Goal: Transaction & Acquisition: Purchase product/service

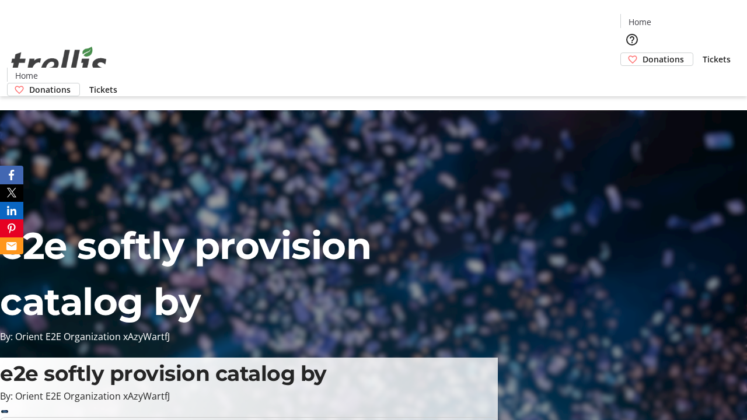
click at [643, 53] on span "Donations" at bounding box center [663, 59] width 41 height 12
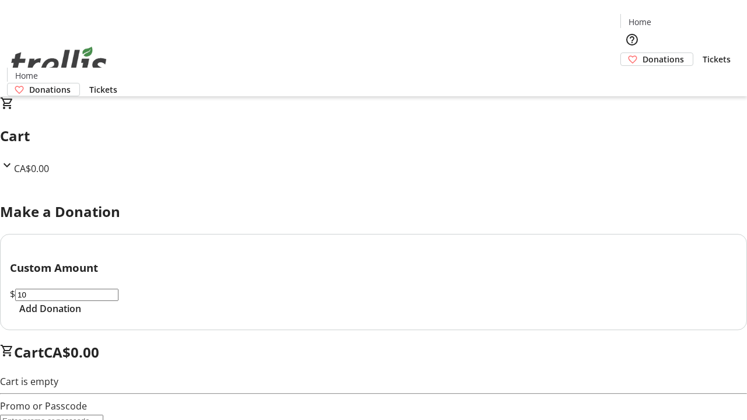
click at [81, 316] on span "Add Donation" at bounding box center [50, 309] width 62 height 14
select select "CA"
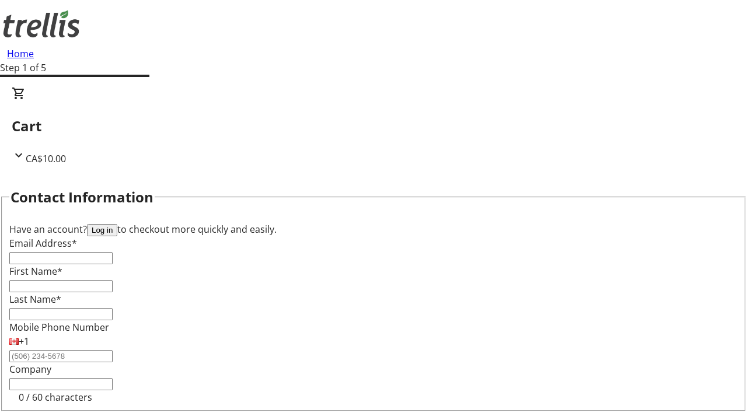
click at [117, 224] on button "Log in" at bounding box center [102, 230] width 30 height 12
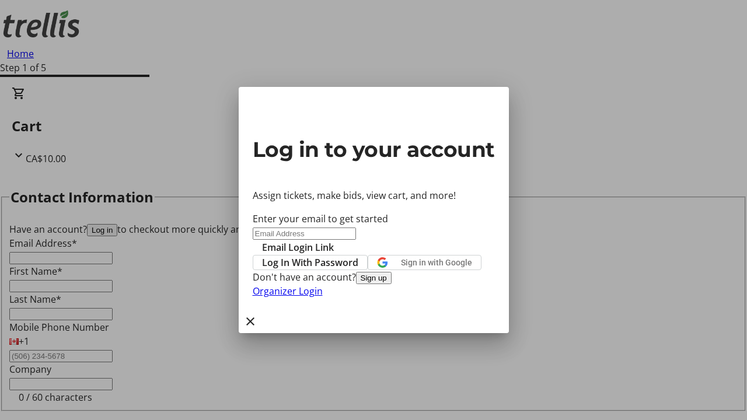
click at [392, 284] on button "Sign up" at bounding box center [374, 278] width 36 height 12
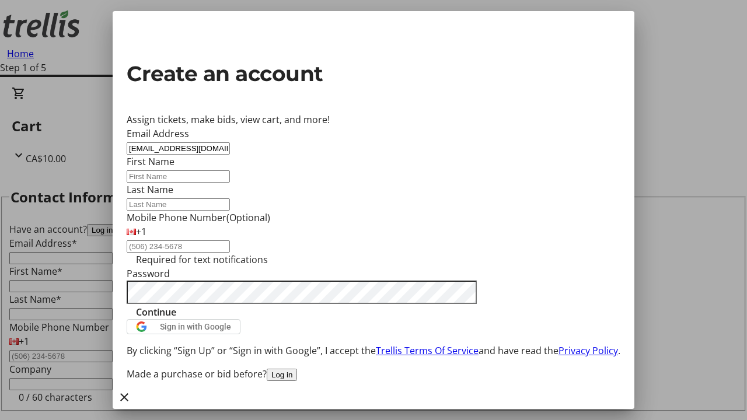
type input "[EMAIL_ADDRESS][DOMAIN_NAME]"
type input "Gillian"
type input "[PERSON_NAME]"
click at [176, 319] on span "Continue" at bounding box center [156, 312] width 40 height 14
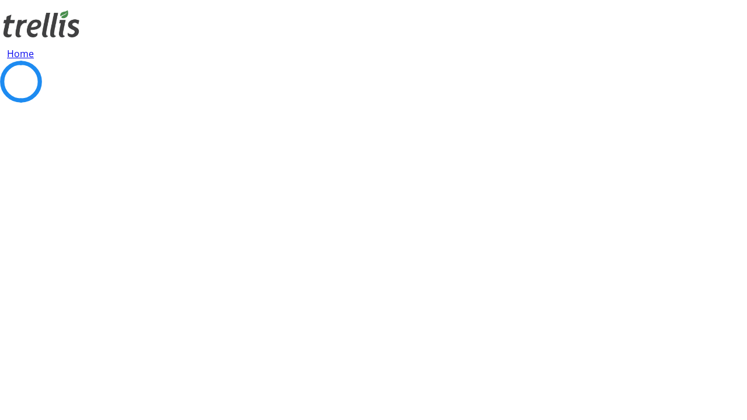
select select "CA"
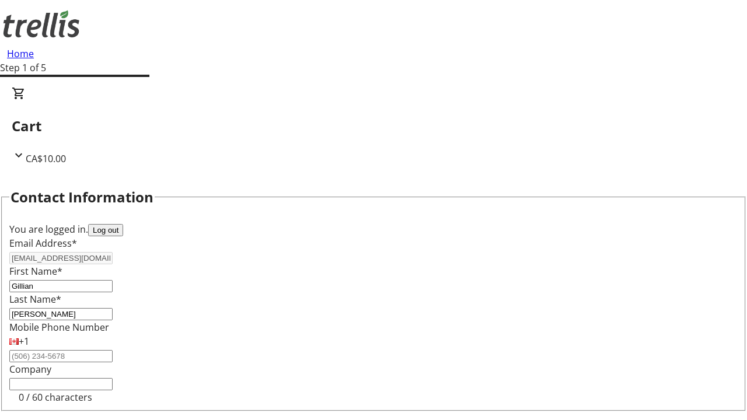
select select "BC"
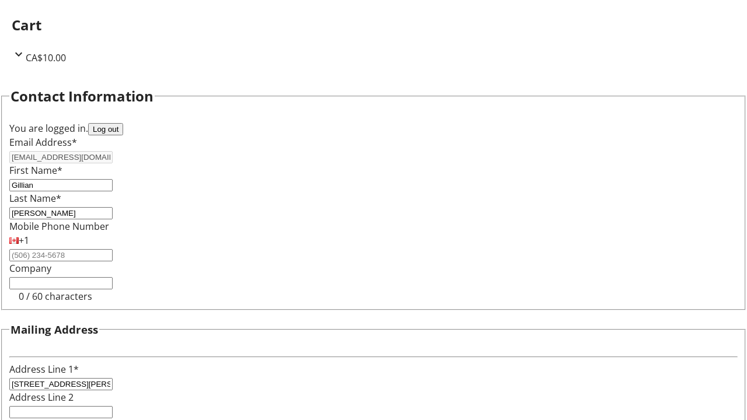
type input "Kelowna"
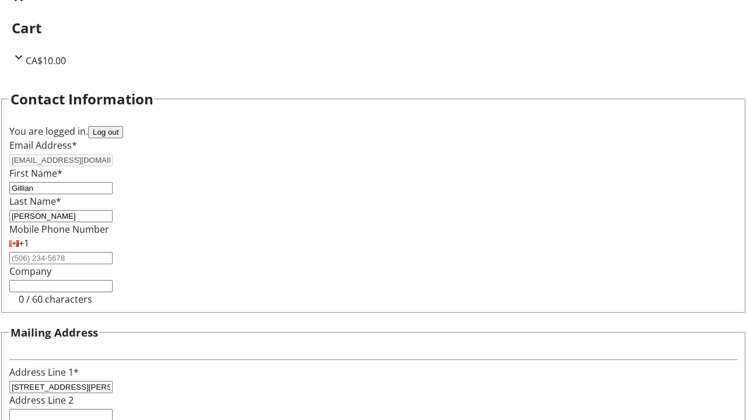
type input "V1Y 0C2"
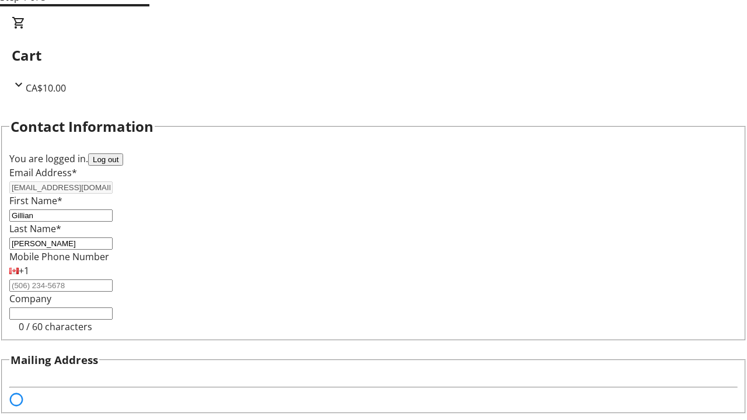
select select "BC"
select select "CA"
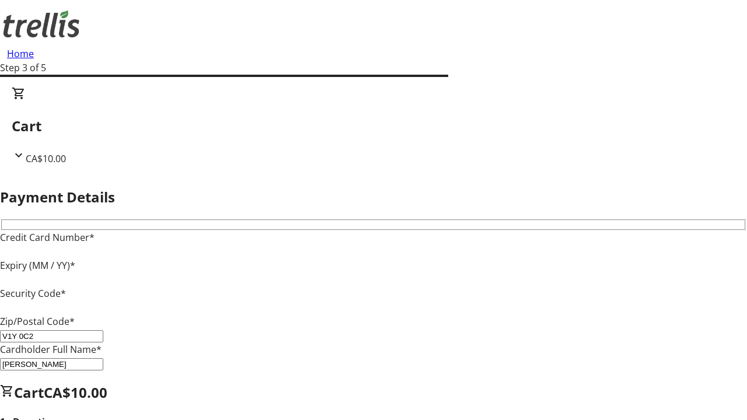
type input "V1Y 0C2"
